Goal: Task Accomplishment & Management: Use online tool/utility

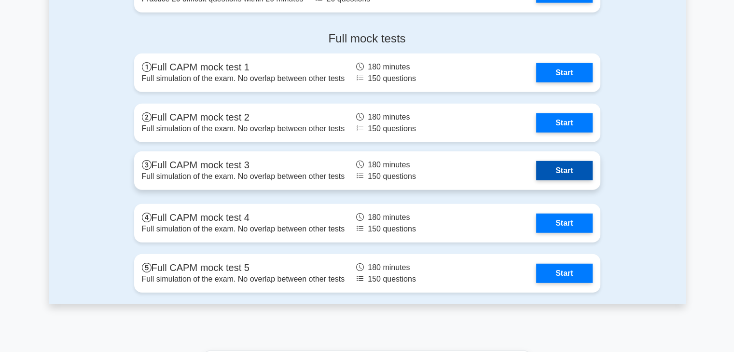
click at [565, 167] on link "Start" at bounding box center [564, 170] width 56 height 19
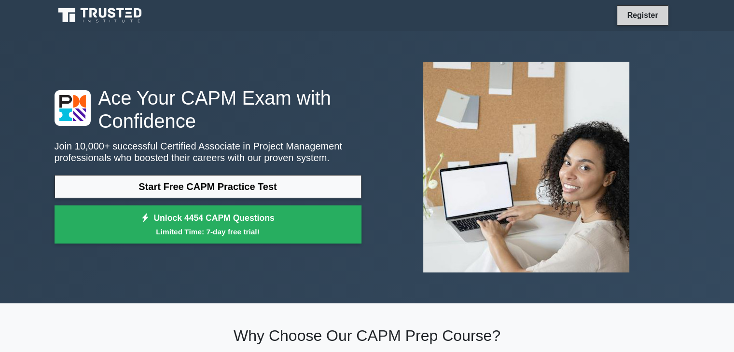
click at [654, 12] on link "Register" at bounding box center [642, 15] width 42 height 12
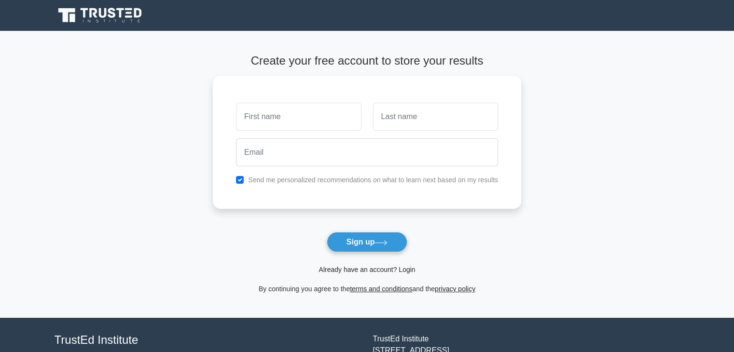
click at [411, 269] on link "Already have an account? Login" at bounding box center [366, 270] width 96 height 8
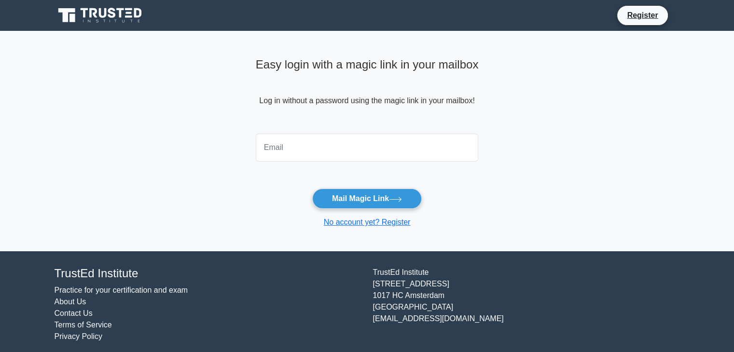
click at [334, 149] on input "email" at bounding box center [367, 148] width 223 height 28
type input "[EMAIL_ADDRESS][DOMAIN_NAME]"
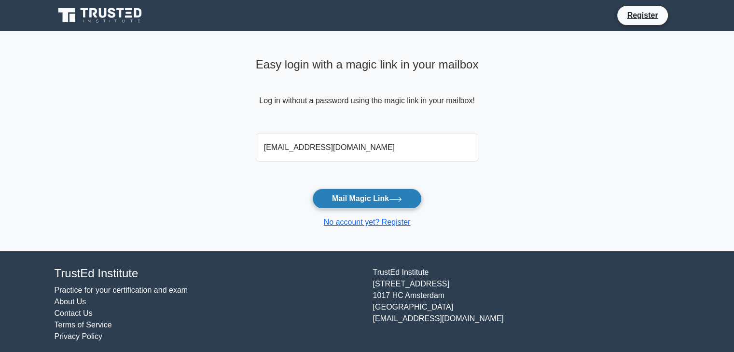
click at [376, 201] on button "Mail Magic Link" at bounding box center [367, 199] width 110 height 20
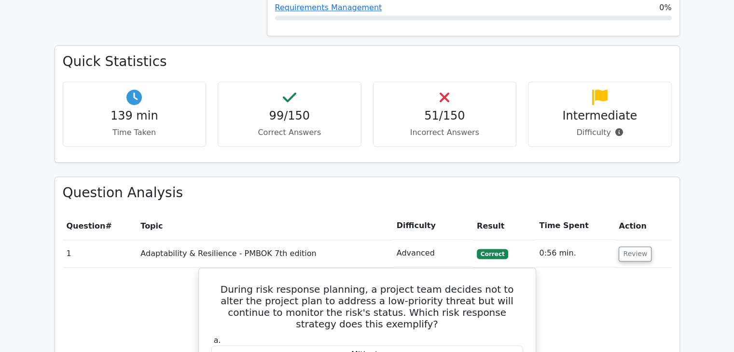
scroll to position [1496, 0]
